Goal: Task Accomplishment & Management: Manage account settings

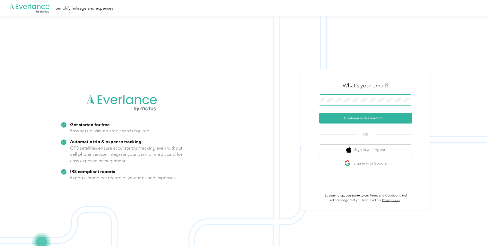
drag, startPoint x: 362, startPoint y: 95, endPoint x: 362, endPoint y: 112, distance: 17.0
click at [362, 96] on span at bounding box center [365, 100] width 93 height 11
click at [356, 105] on span at bounding box center [365, 100] width 93 height 11
click at [346, 115] on button "Continue with Email / SSO" at bounding box center [365, 118] width 93 height 11
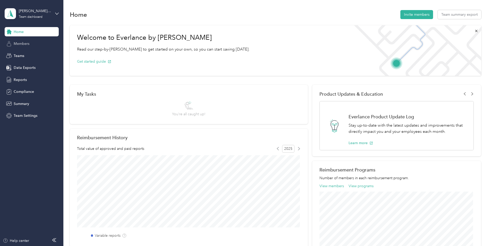
click at [17, 43] on span "Members" at bounding box center [22, 43] width 16 height 5
